Goal: Task Accomplishment & Management: Use online tool/utility

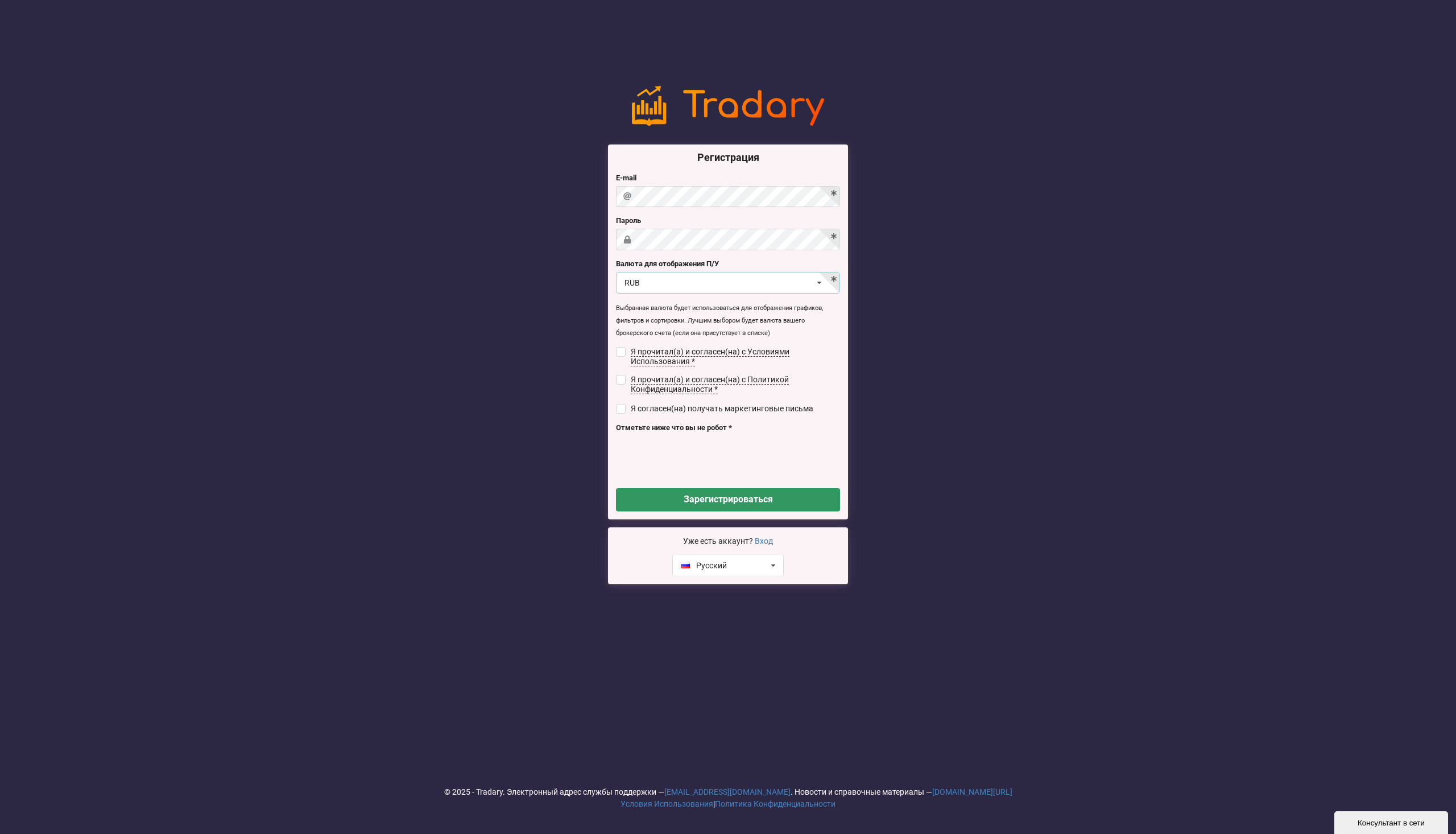
click at [821, 283] on icon at bounding box center [819, 283] width 17 height 21
click at [795, 302] on div "USD" at bounding box center [728, 303] width 223 height 21
click at [621, 351] on input "checkbox" at bounding box center [621, 352] width 10 height 10
checkbox input "true"
click at [619, 379] on input "checkbox" at bounding box center [621, 380] width 10 height 10
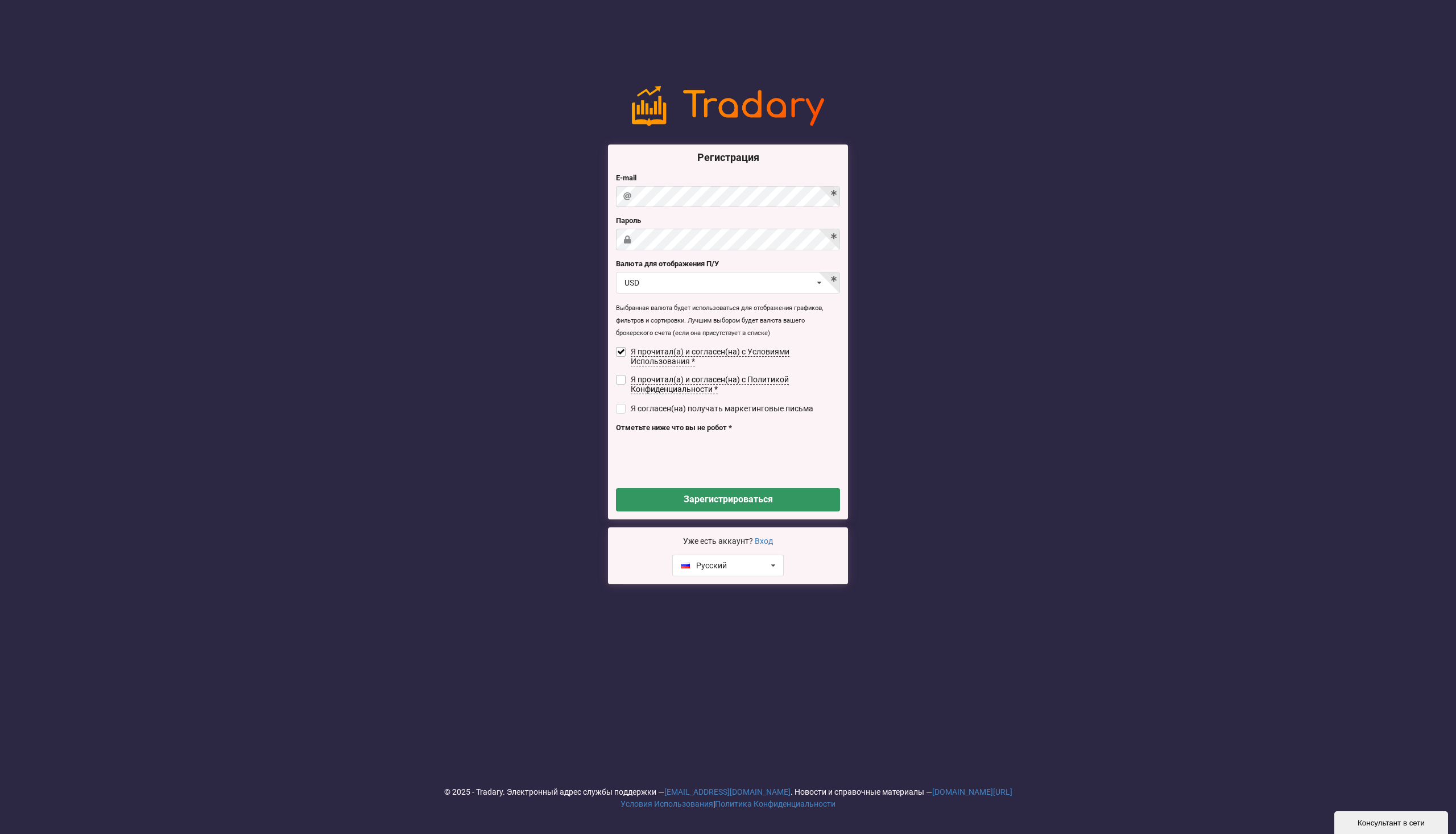
checkbox input "true"
click at [688, 495] on button "Зарегистрироваться" at bounding box center [728, 500] width 224 height 23
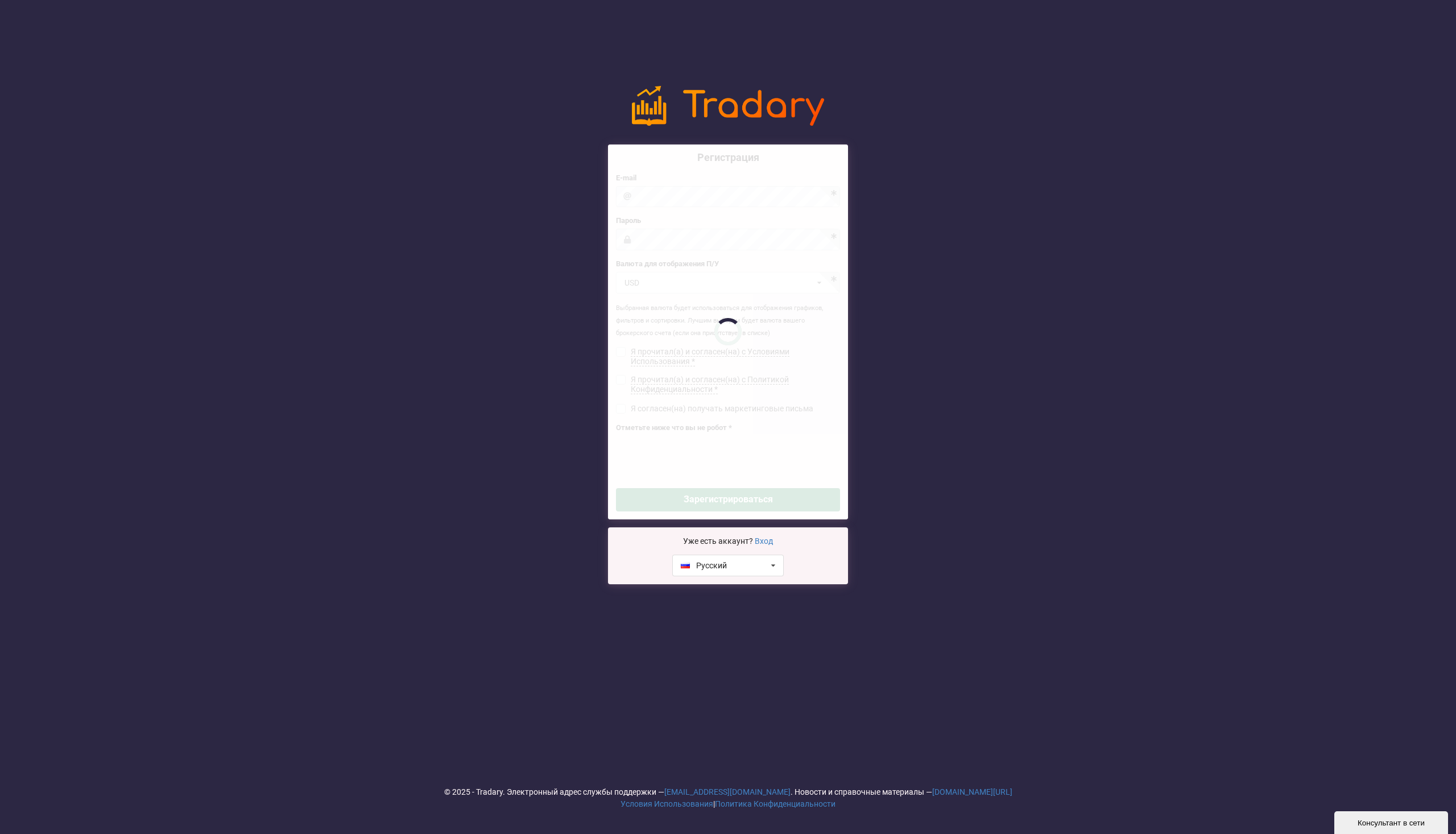
checkbox input "false"
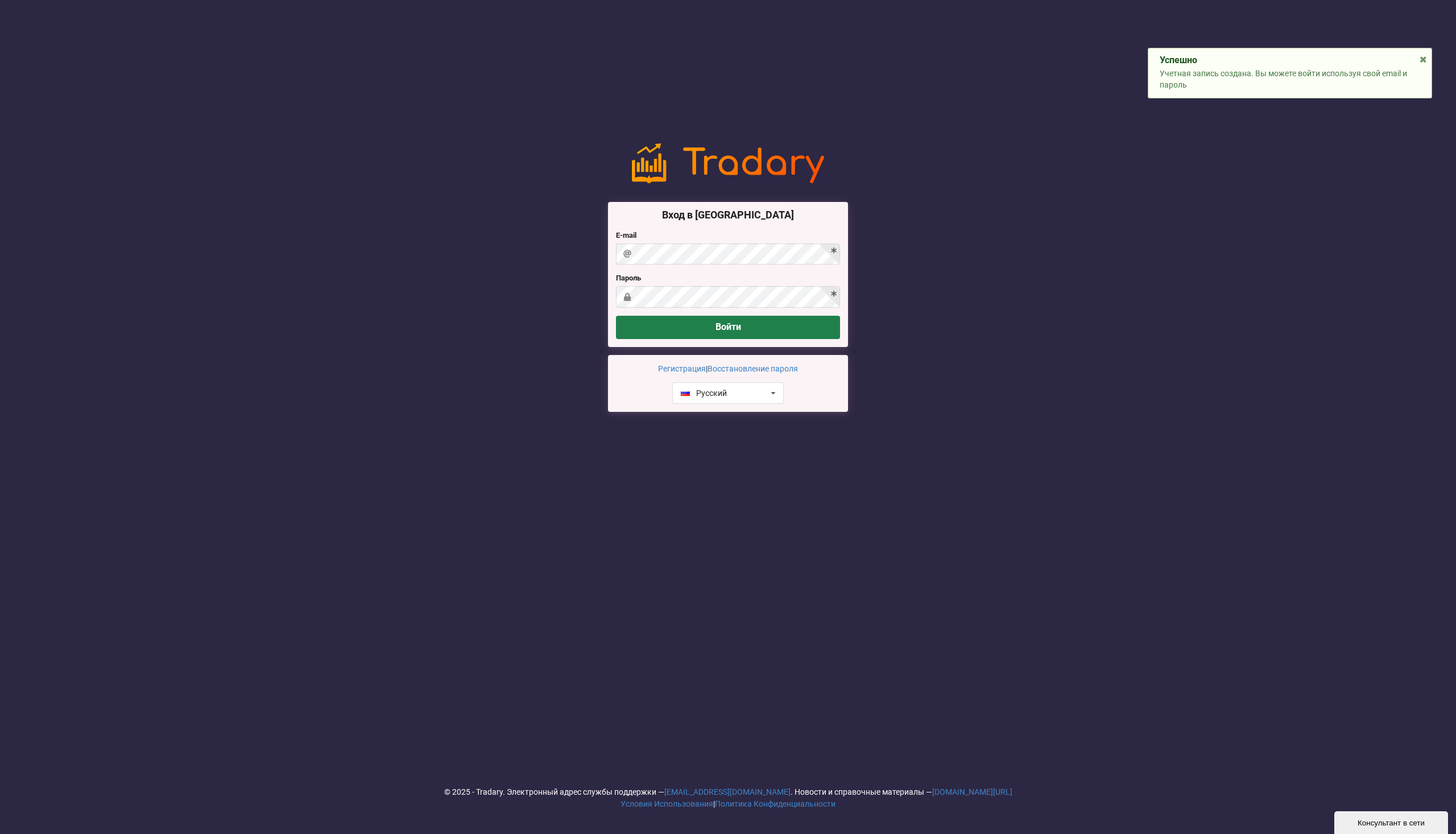
click at [710, 325] on button "Войти" at bounding box center [728, 327] width 224 height 23
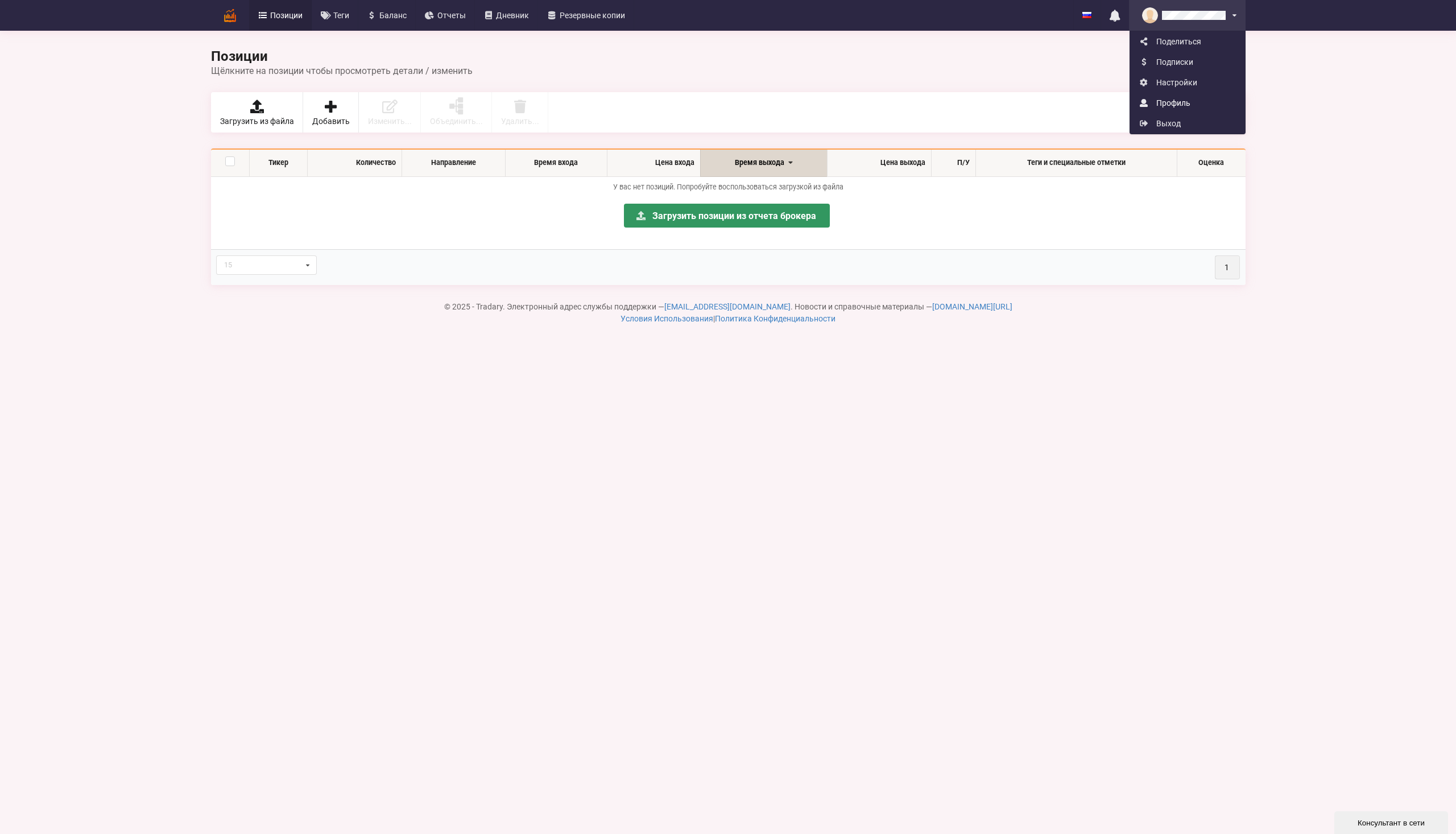
click at [1175, 99] on link "Профиль" at bounding box center [1187, 103] width 115 height 21
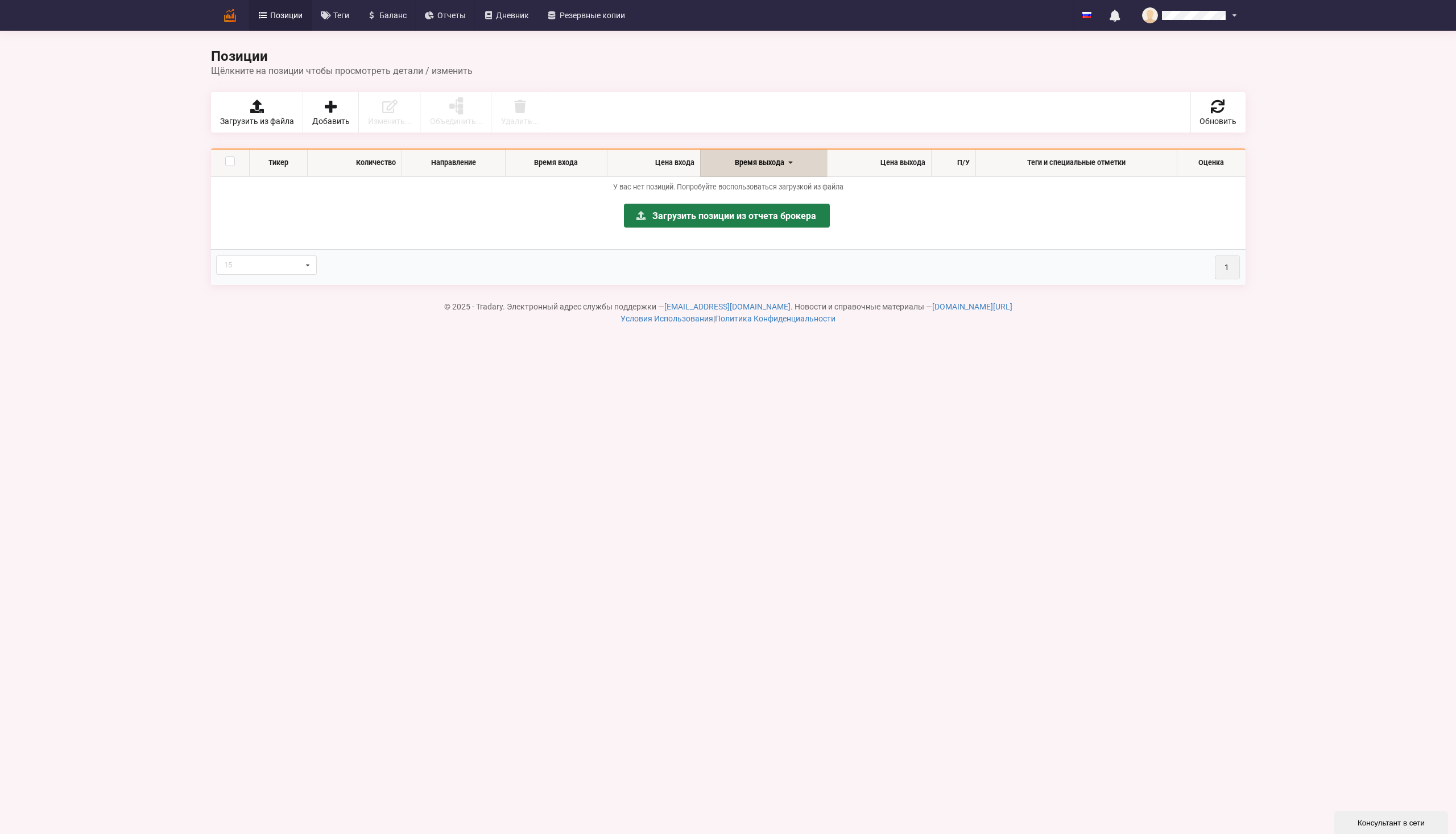
click at [661, 217] on link "Загрузить позиции из отчета брокера" at bounding box center [727, 216] width 206 height 24
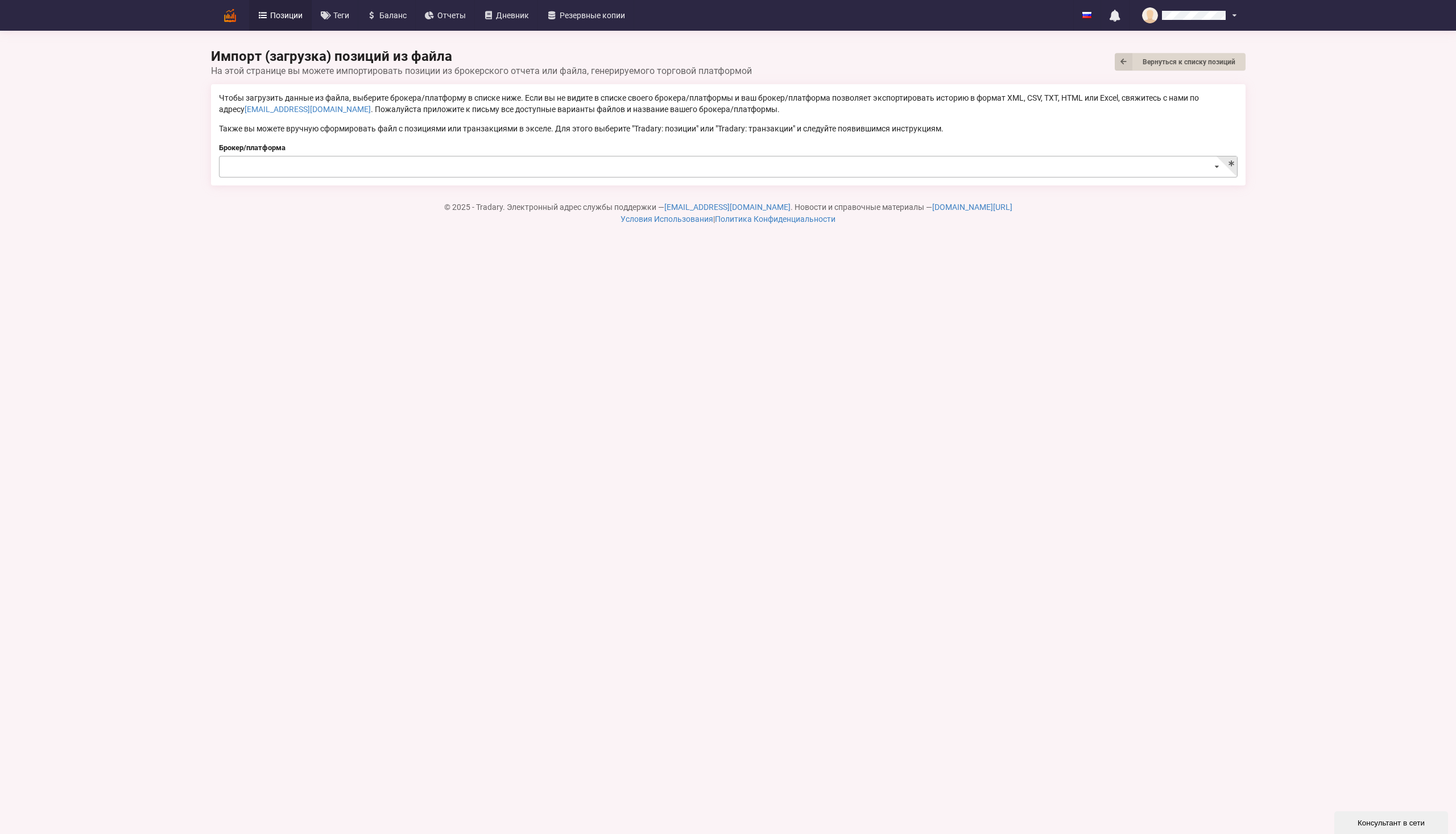
click at [1216, 167] on icon at bounding box center [1217, 167] width 17 height 21
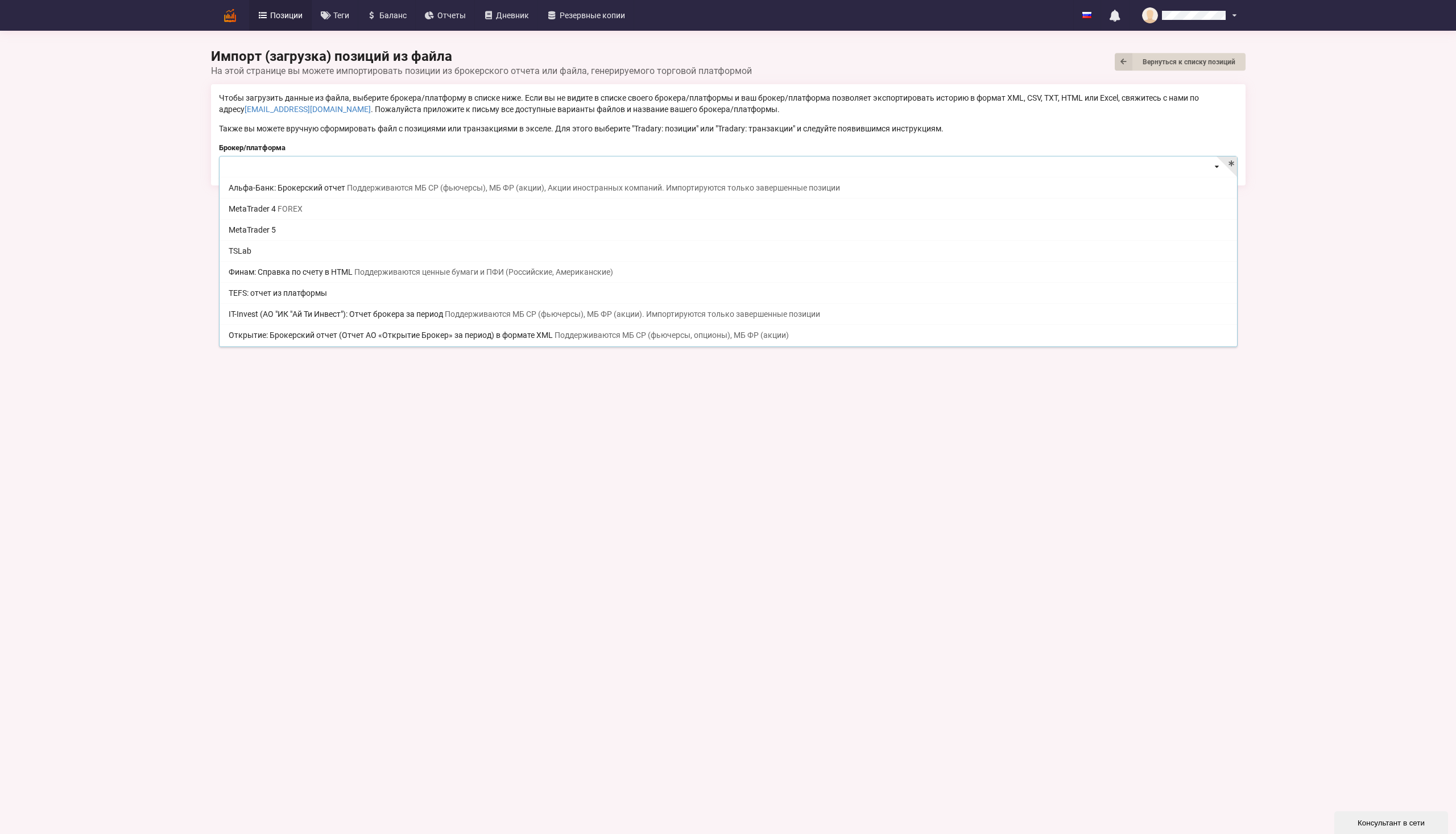
click at [1028, 423] on body "Позиции Теги [GEOGRAPHIC_DATA] Отчеты Дневник Резервные копии English Русский Н…" at bounding box center [728, 417] width 1456 height 834
